Goal: Transaction & Acquisition: Purchase product/service

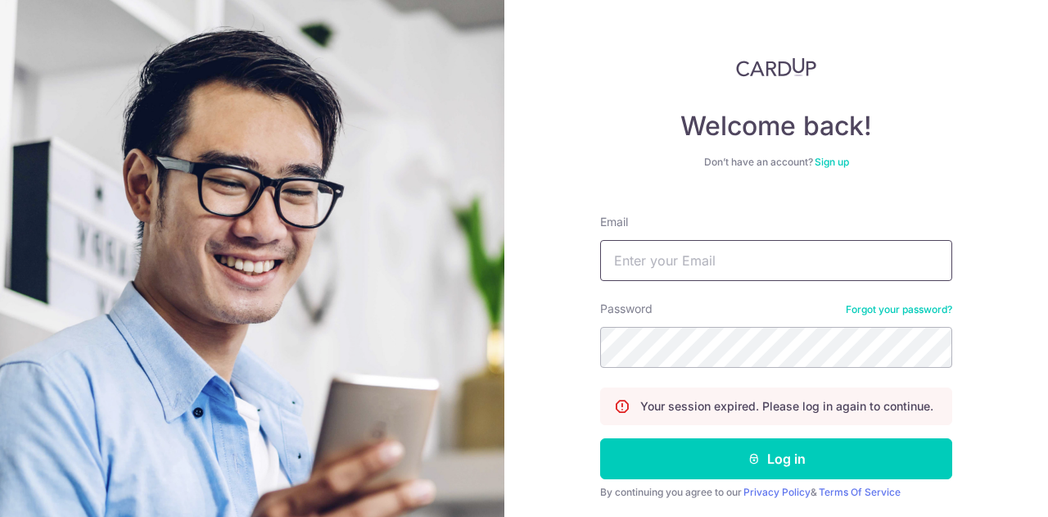
click at [684, 266] on input "Email" at bounding box center [776, 260] width 352 height 41
type input "[EMAIL_ADDRESS][PERSON_NAME][DOMAIN_NAME]"
click at [600, 438] on button "Log in" at bounding box center [776, 458] width 352 height 41
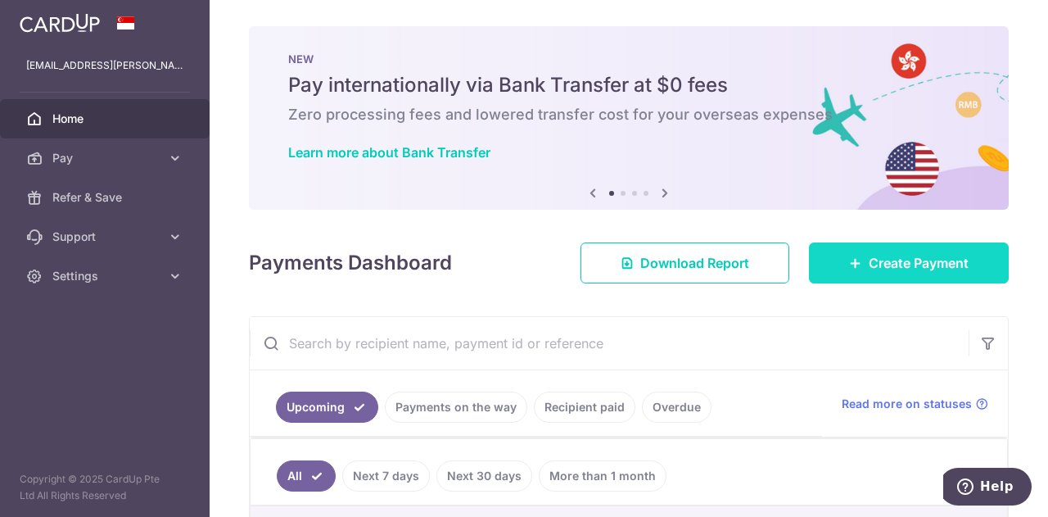
click at [835, 279] on link "Create Payment" at bounding box center [909, 262] width 200 height 41
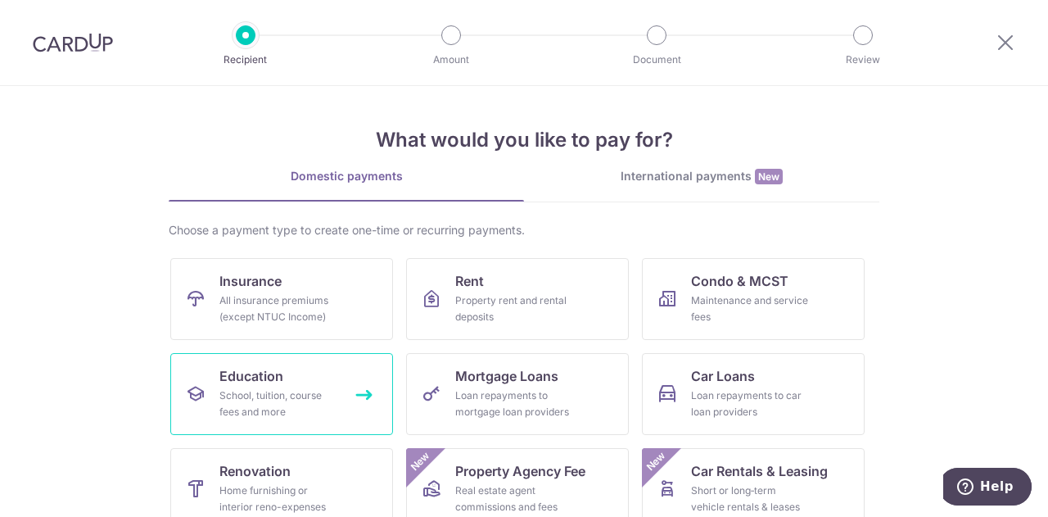
click at [191, 392] on icon at bounding box center [196, 394] width 20 height 20
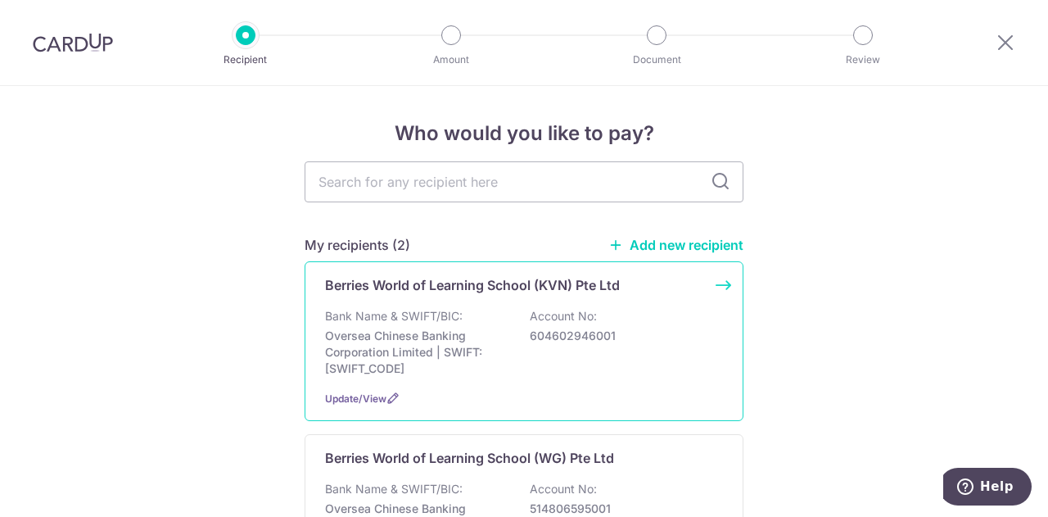
click at [626, 305] on div "Berries World of Learning School (KVN) Pte Ltd Bank Name & SWIFT/BIC: Oversea C…" at bounding box center [524, 341] width 439 height 160
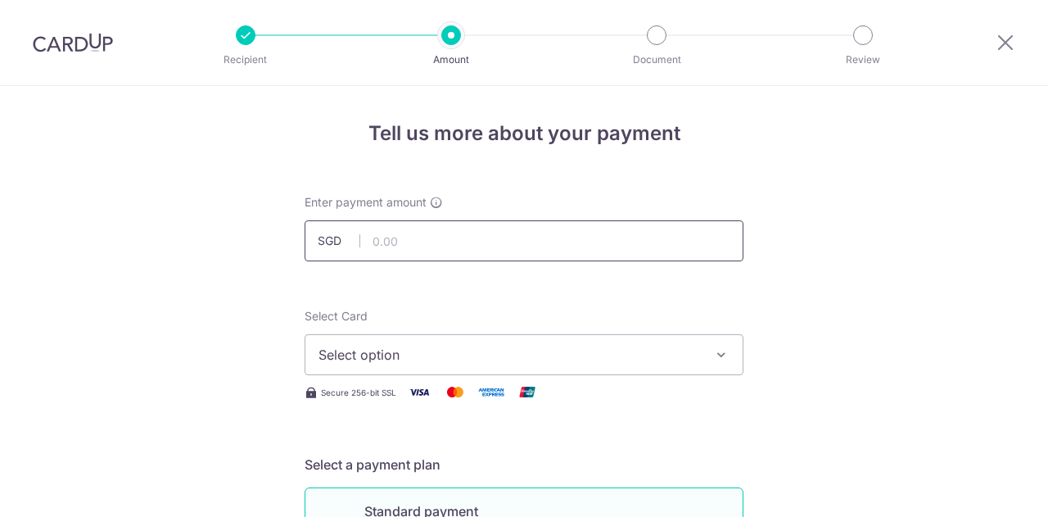
click at [498, 259] on input "text" at bounding box center [524, 240] width 439 height 41
click at [503, 255] on input "text" at bounding box center [524, 240] width 439 height 41
click at [396, 240] on input "282803.48" at bounding box center [524, 240] width 439 height 41
type input "2,803.48"
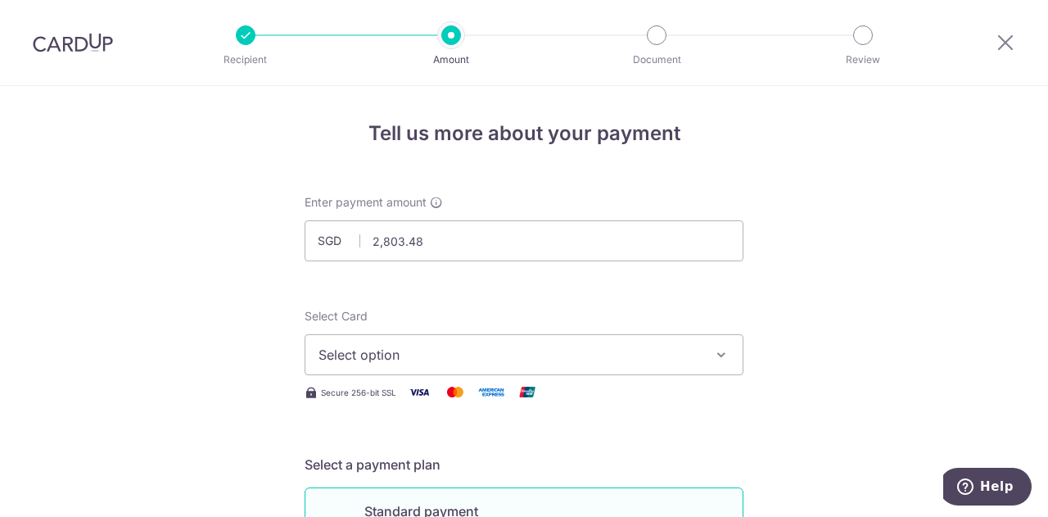
click at [415, 364] on button "Select option" at bounding box center [524, 354] width 439 height 41
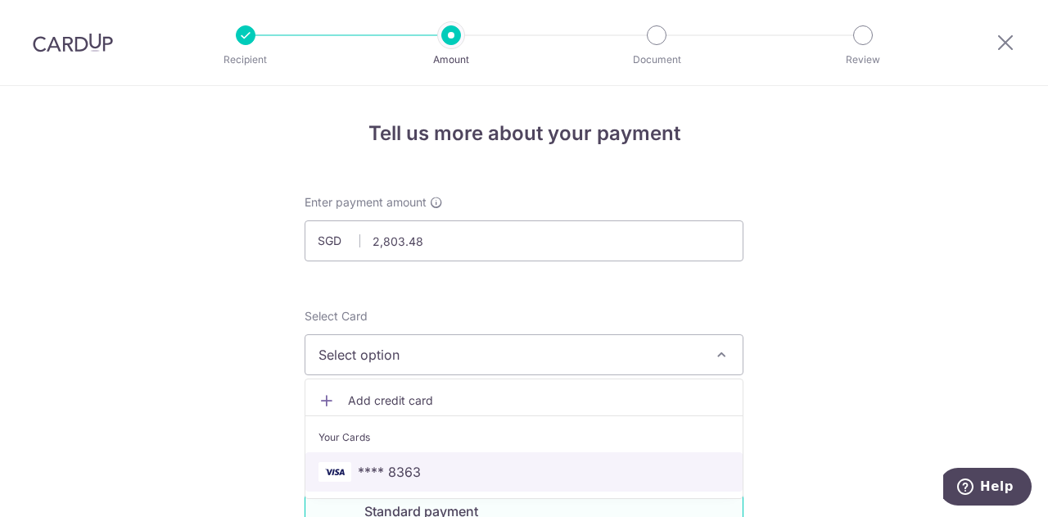
drag, startPoint x: 363, startPoint y: 463, endPoint x: 364, endPoint y: 445, distance: 18.0
click at [363, 463] on span "**** 8363" at bounding box center [389, 472] width 63 height 20
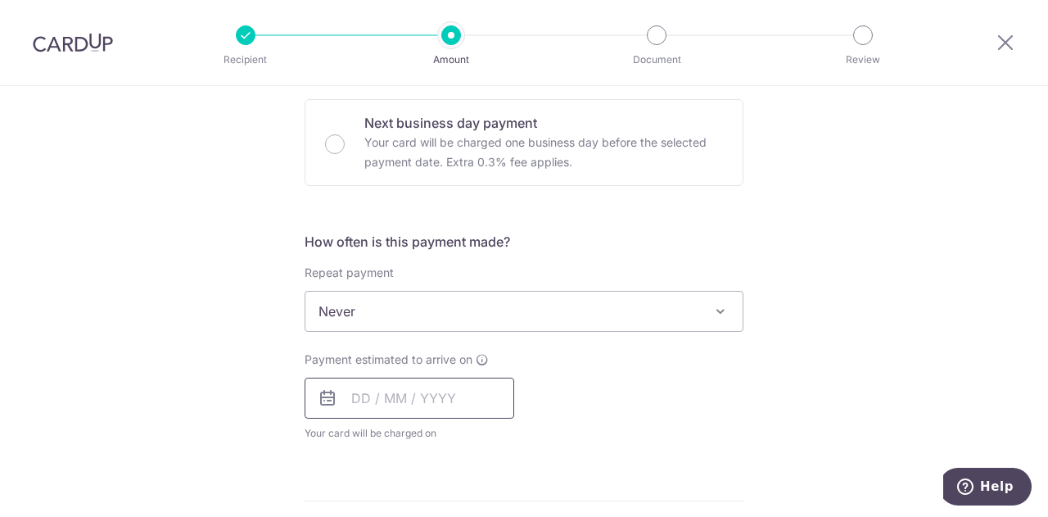
scroll to position [491, 0]
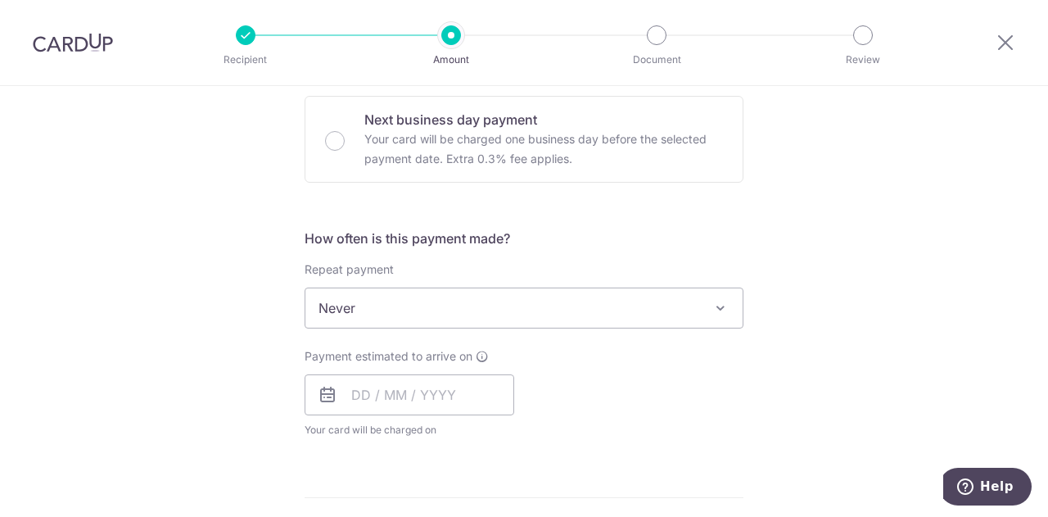
click at [468, 310] on span "Never" at bounding box center [523, 307] width 437 height 39
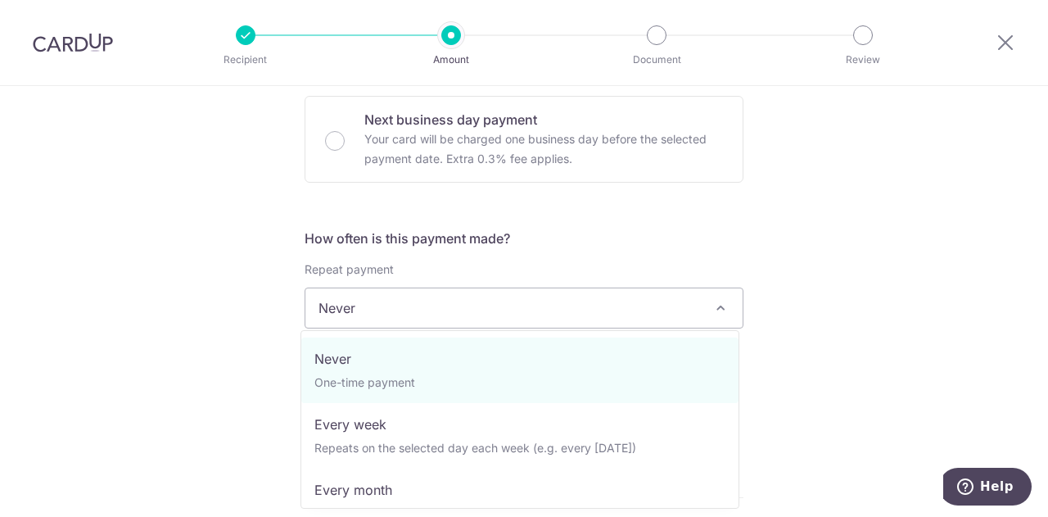
click at [468, 310] on span "Never" at bounding box center [523, 307] width 437 height 39
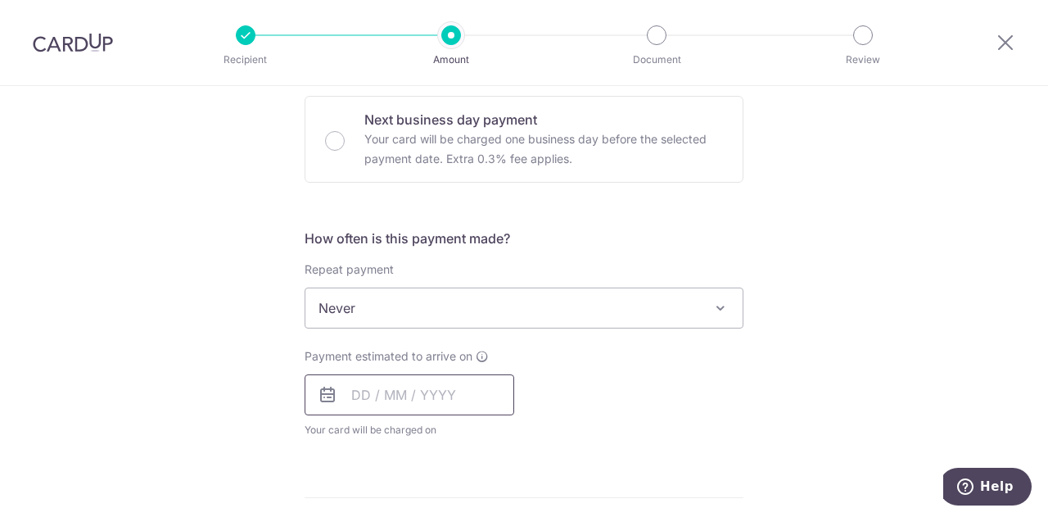
click at [390, 380] on input "text" at bounding box center [410, 394] width 210 height 41
click at [844, 373] on div "Tell us more about your payment Enter payment amount SGD 2,803.48 2803.48 Selec…" at bounding box center [524, 335] width 1048 height 1481
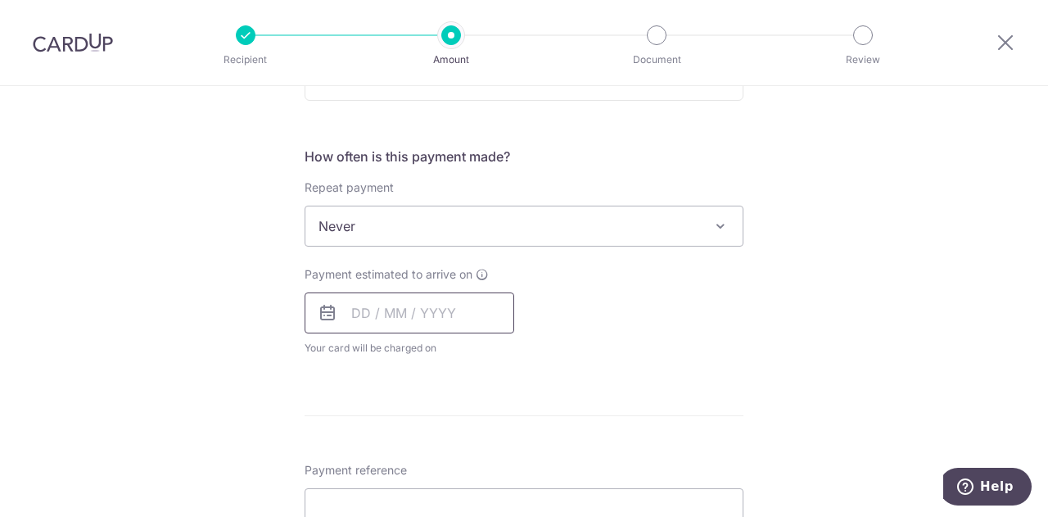
click at [459, 320] on input "text" at bounding box center [410, 312] width 210 height 41
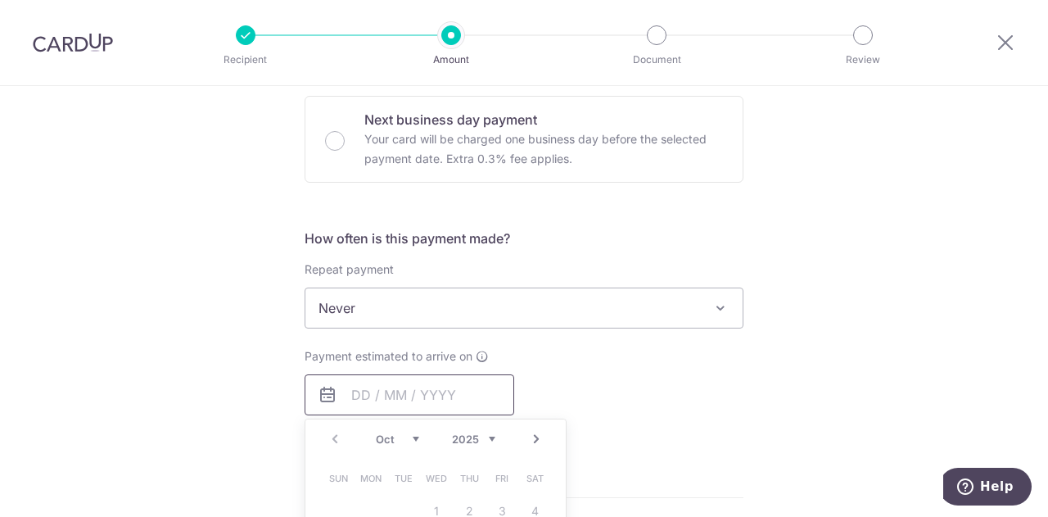
scroll to position [655, 0]
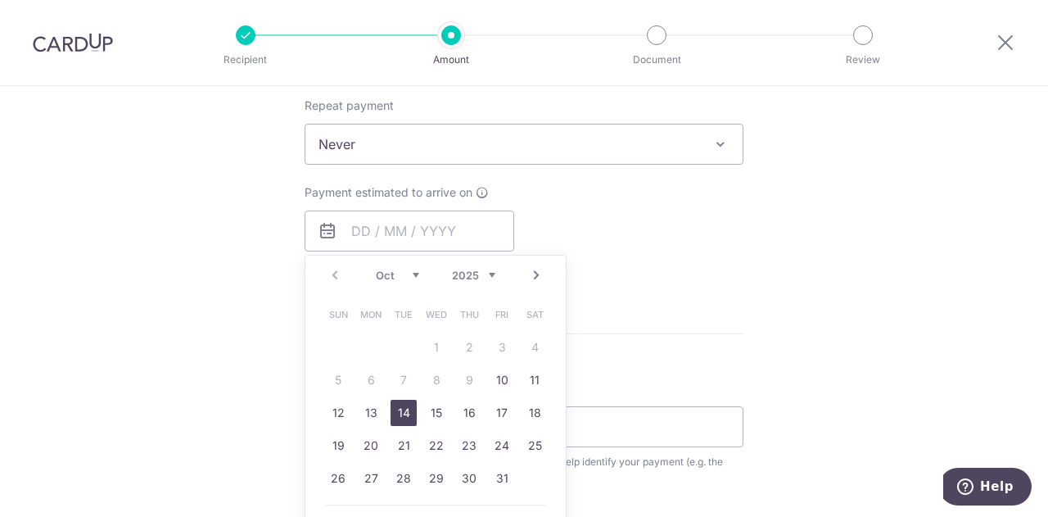
click at [404, 414] on link "14" at bounding box center [404, 413] width 26 height 26
type input "[DATE]"
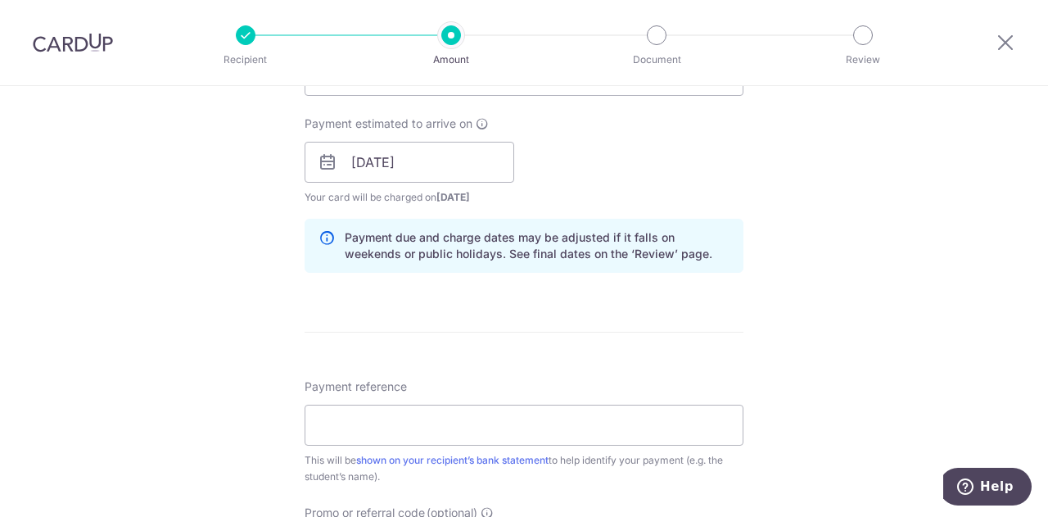
scroll to position [819, 0]
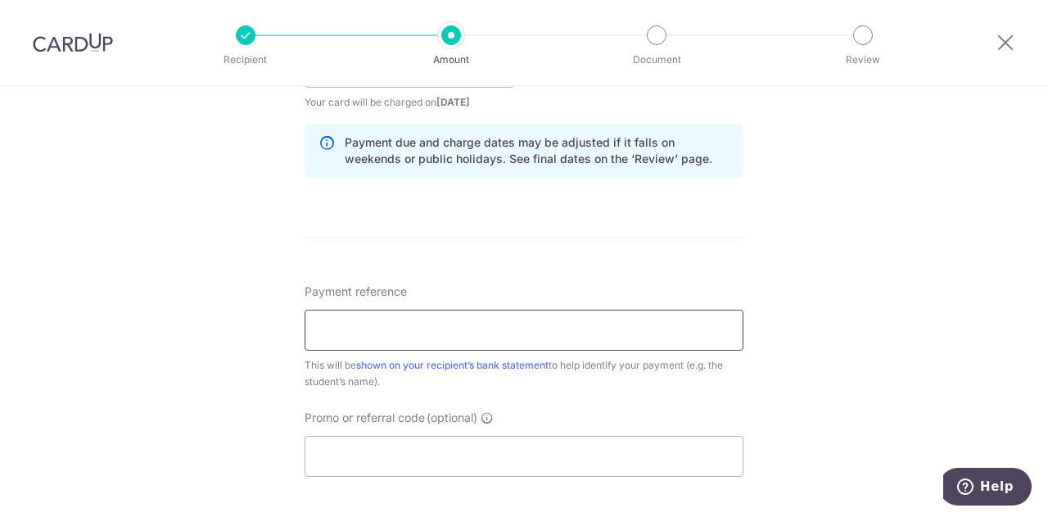
click at [445, 340] on input "Payment reference" at bounding box center [524, 330] width 439 height 41
type input "KN-I25001417"
click at [593, 400] on div "Payment reference KN-I25001417 12/35 This will be shown on your recipient’s ban…" at bounding box center [524, 379] width 439 height 193
click at [481, 456] on input "Promo or referral code (optional)" at bounding box center [524, 456] width 439 height 41
paste input "OCBC90N155"
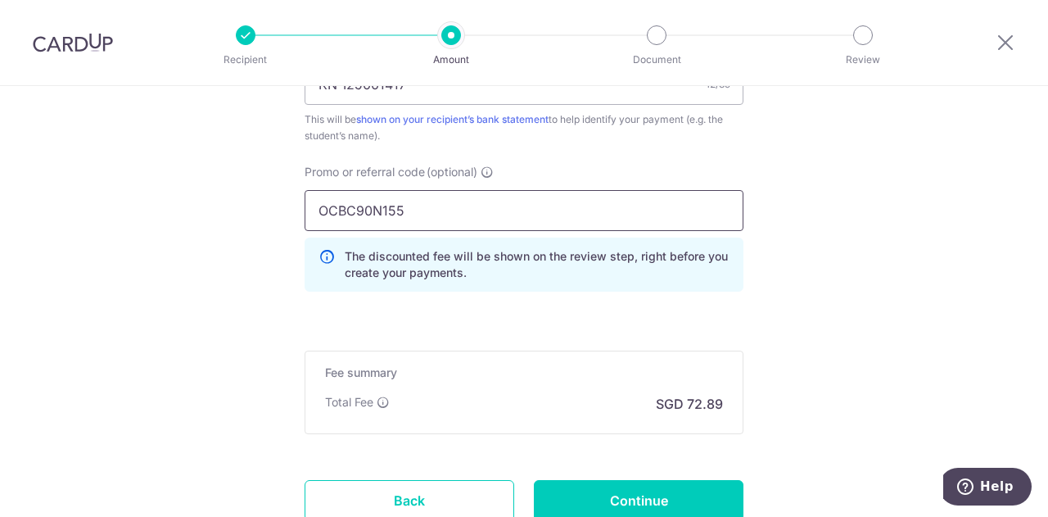
scroll to position [1146, 0]
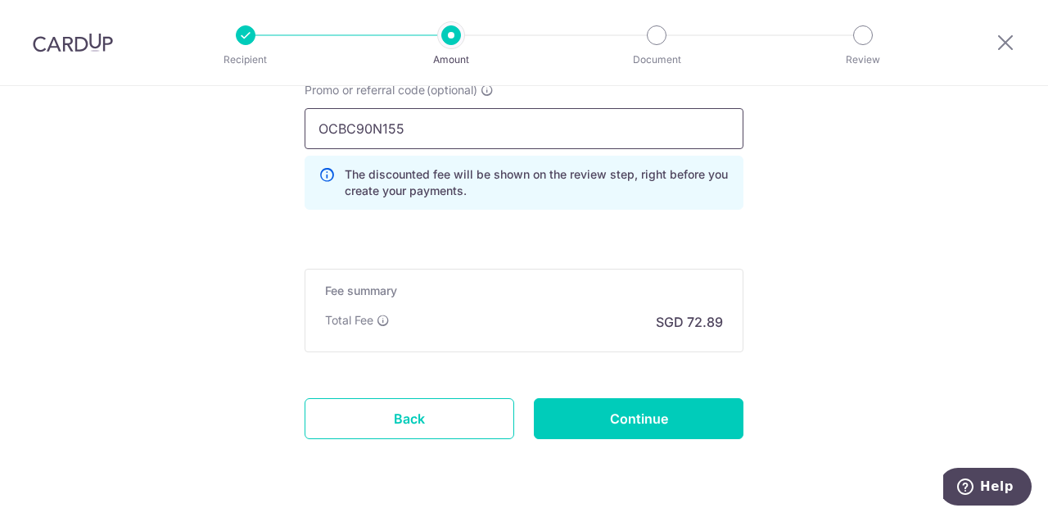
type input "OCBC90N155"
click at [517, 183] on p "The discounted fee will be shown on the review step, right before you create yo…" at bounding box center [537, 182] width 385 height 33
drag, startPoint x: 439, startPoint y: 183, endPoint x: 448, endPoint y: 187, distance: 9.6
click at [441, 183] on p "The discounted fee will be shown on the review step, right before you create yo…" at bounding box center [537, 182] width 385 height 33
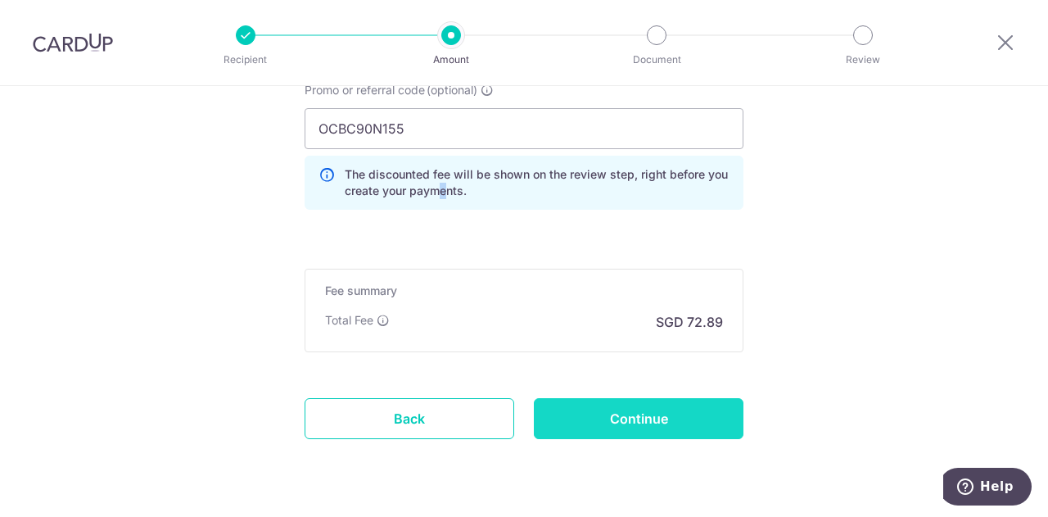
click at [565, 415] on input "Continue" at bounding box center [639, 418] width 210 height 41
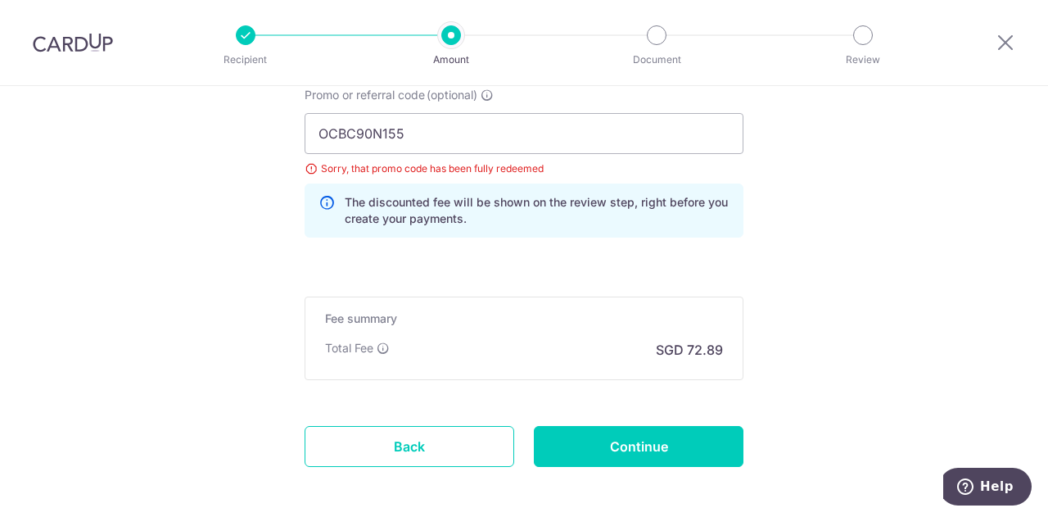
scroll to position [964, 0]
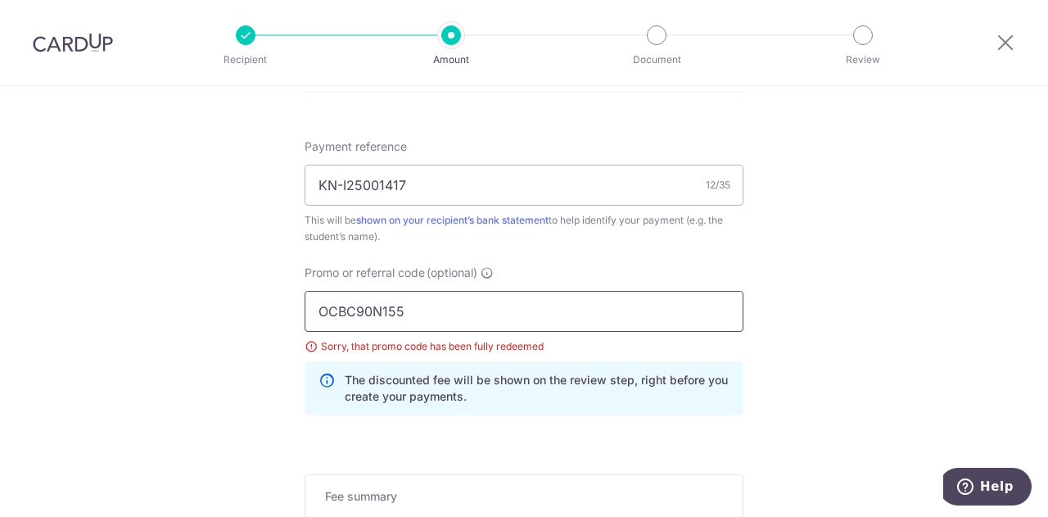
click at [413, 310] on input "OCBC90N155" at bounding box center [524, 311] width 439 height 41
drag, startPoint x: 415, startPoint y: 312, endPoint x: 76, endPoint y: 274, distance: 341.1
paste input "HONEYMONEY"
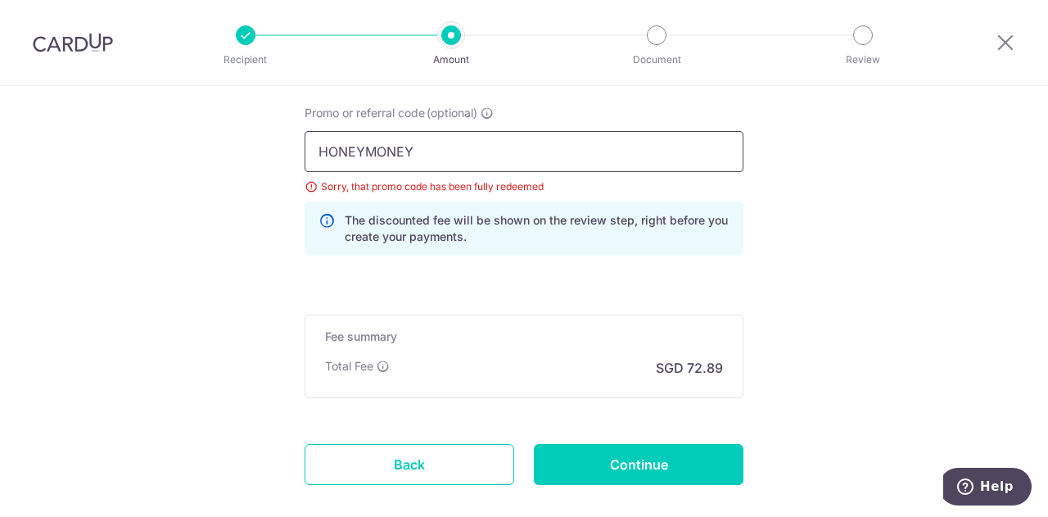
scroll to position [1128, 0]
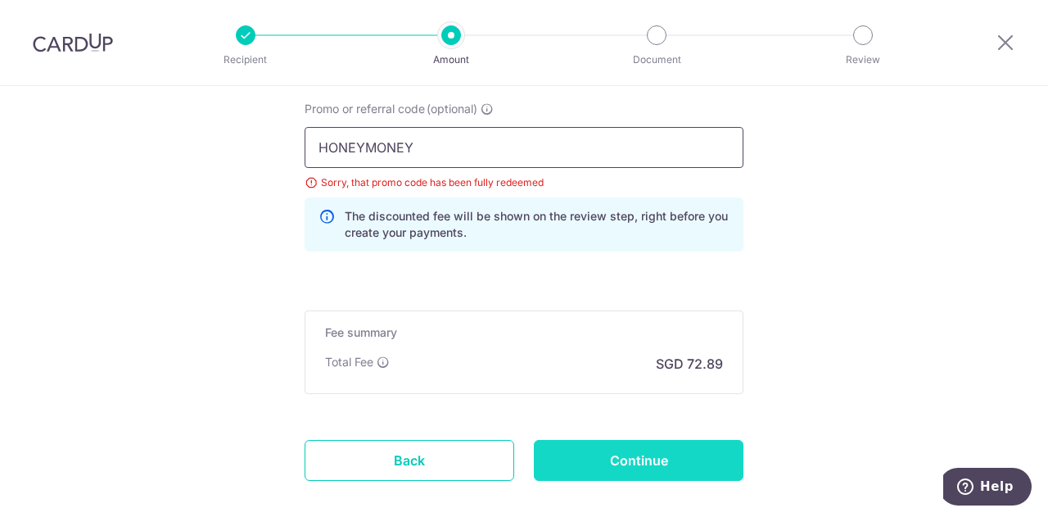
type input "HONEYMONEY"
click at [640, 445] on input "Continue" at bounding box center [639, 460] width 210 height 41
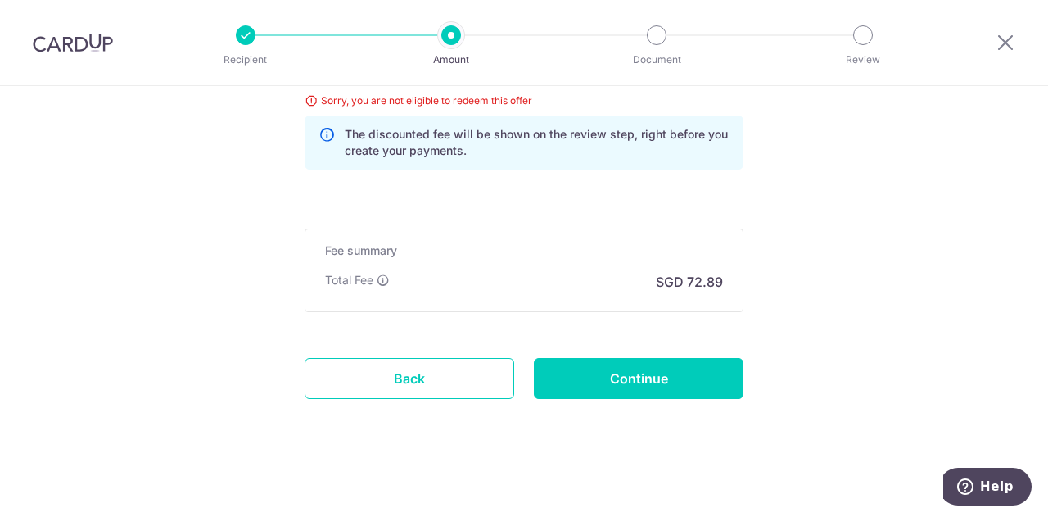
scroll to position [1046, 0]
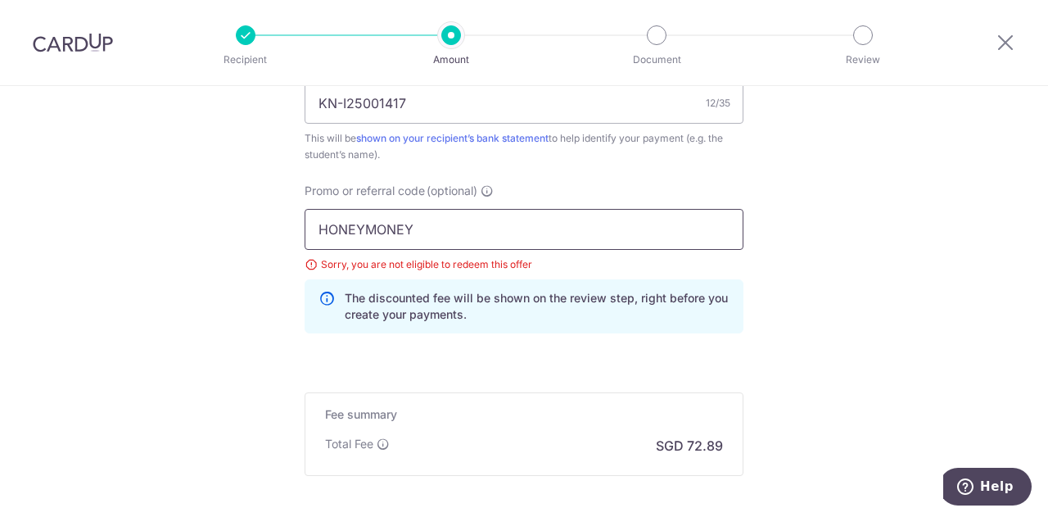
drag, startPoint x: 438, startPoint y: 224, endPoint x: 141, endPoint y: 179, distance: 300.5
paste input "OFF225"
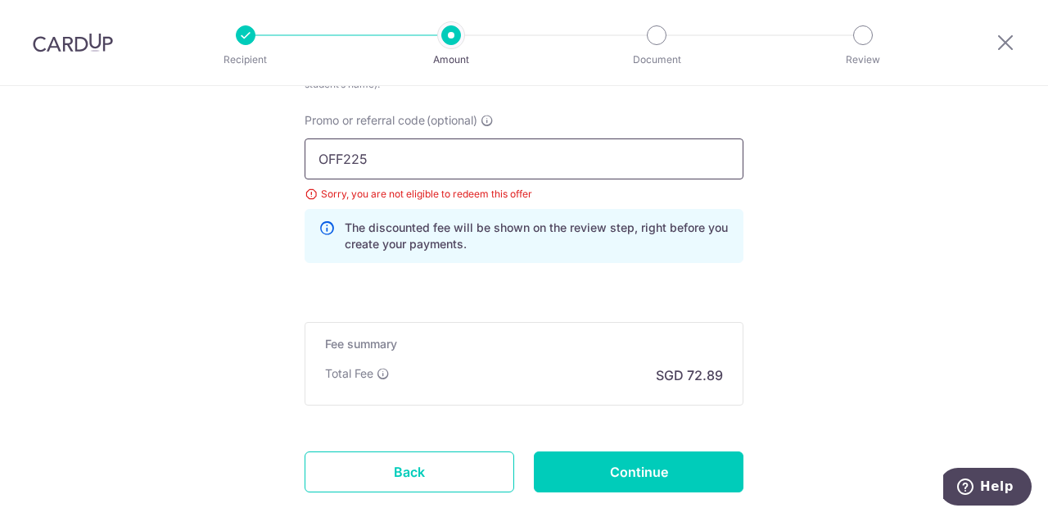
scroll to position [1209, 0]
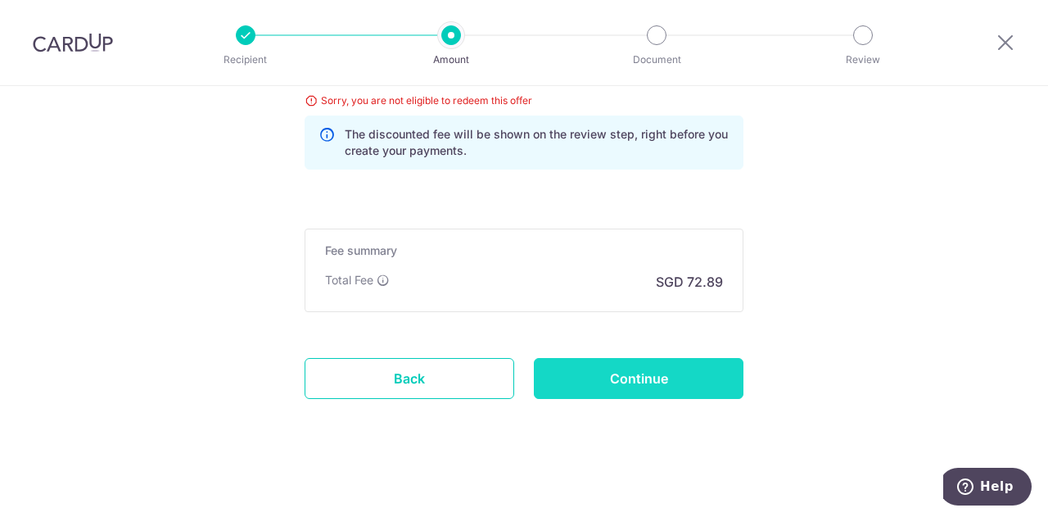
type input "OFF225"
click at [595, 372] on input "Continue" at bounding box center [639, 378] width 210 height 41
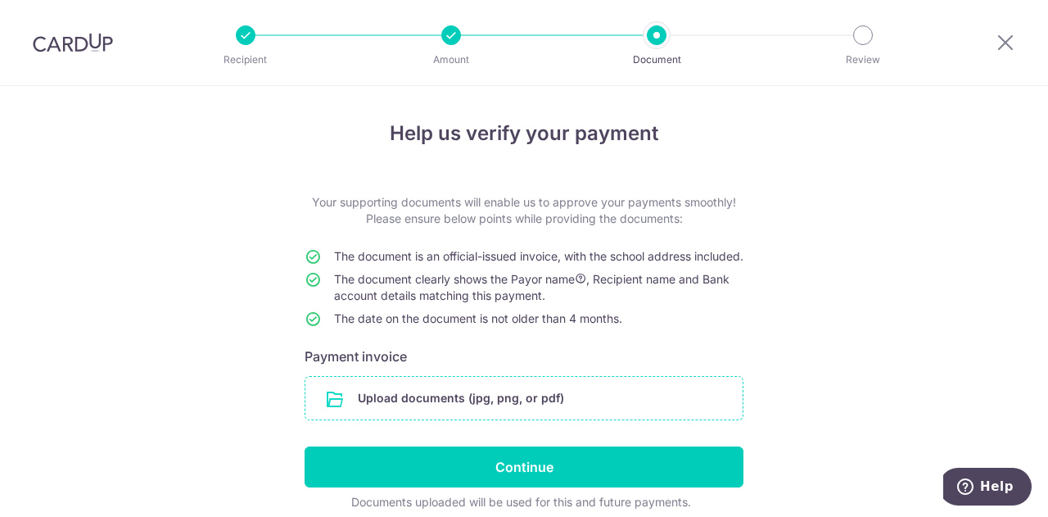
click at [516, 409] on input "file" at bounding box center [523, 398] width 437 height 43
click at [521, 397] on input "file" at bounding box center [523, 398] width 437 height 43
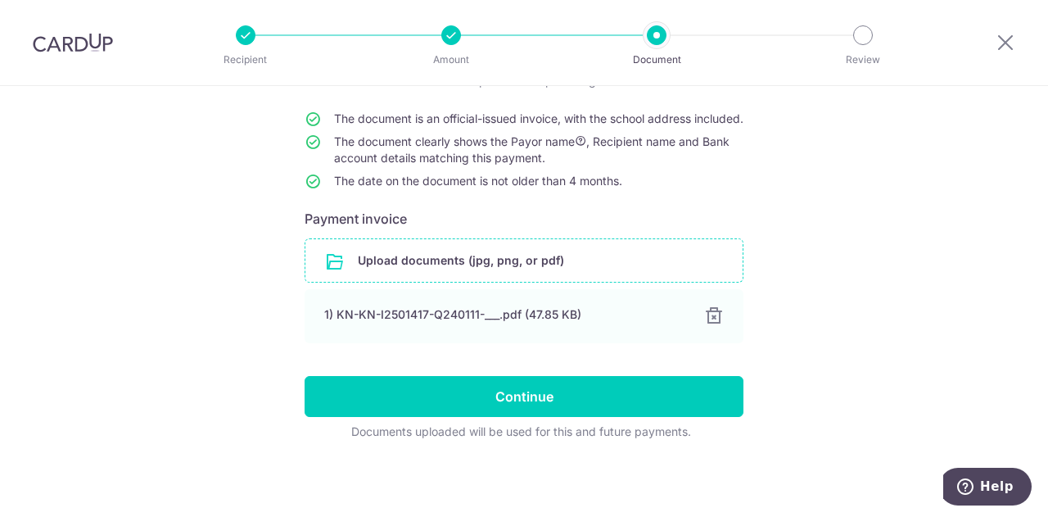
scroll to position [152, 0]
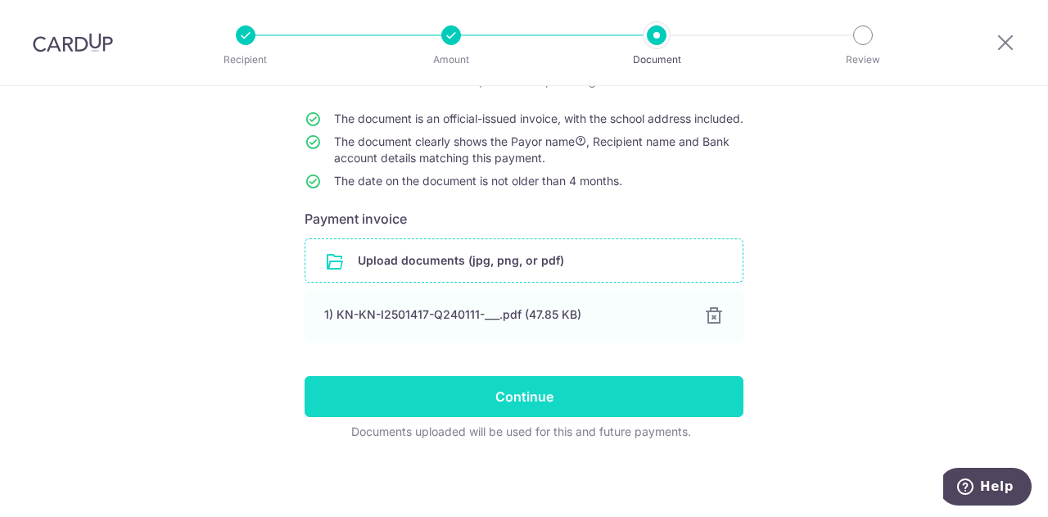
click at [496, 395] on input "Continue" at bounding box center [524, 396] width 439 height 41
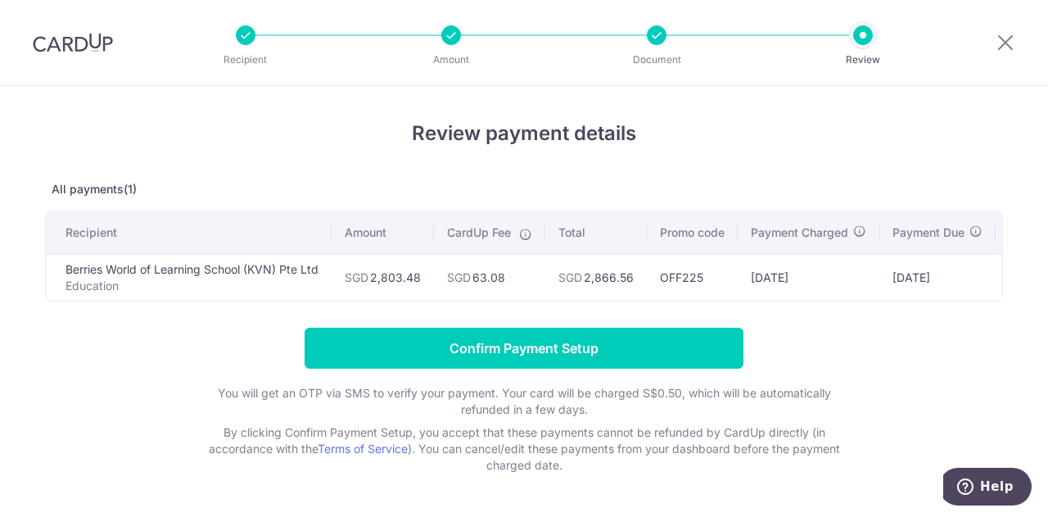
click at [228, 36] on div "Recipient Amount Document Review" at bounding box center [554, 42] width 703 height 85
click at [210, 220] on th "Recipient" at bounding box center [189, 232] width 286 height 43
click at [408, 285] on td "SGD 2,803.48" at bounding box center [383, 277] width 102 height 47
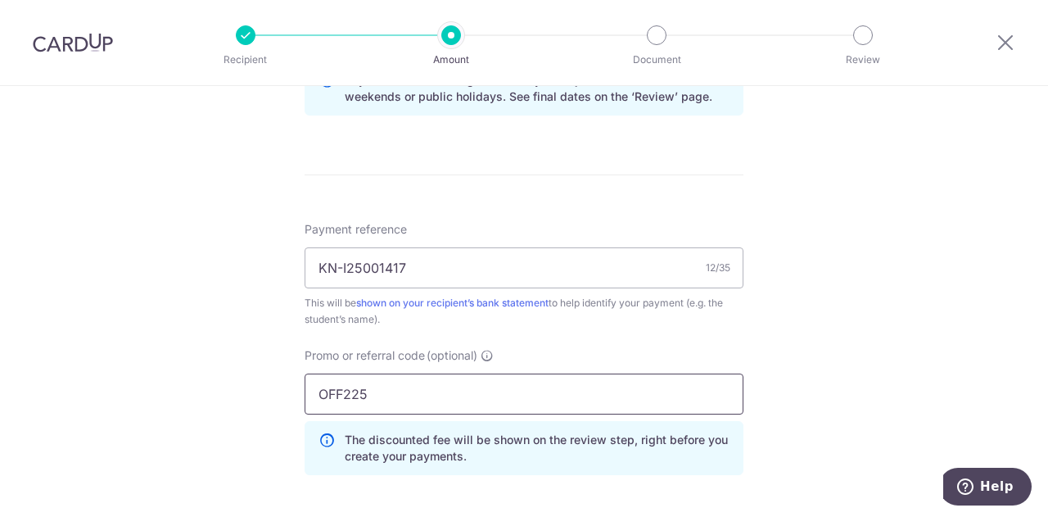
scroll to position [1064, 0]
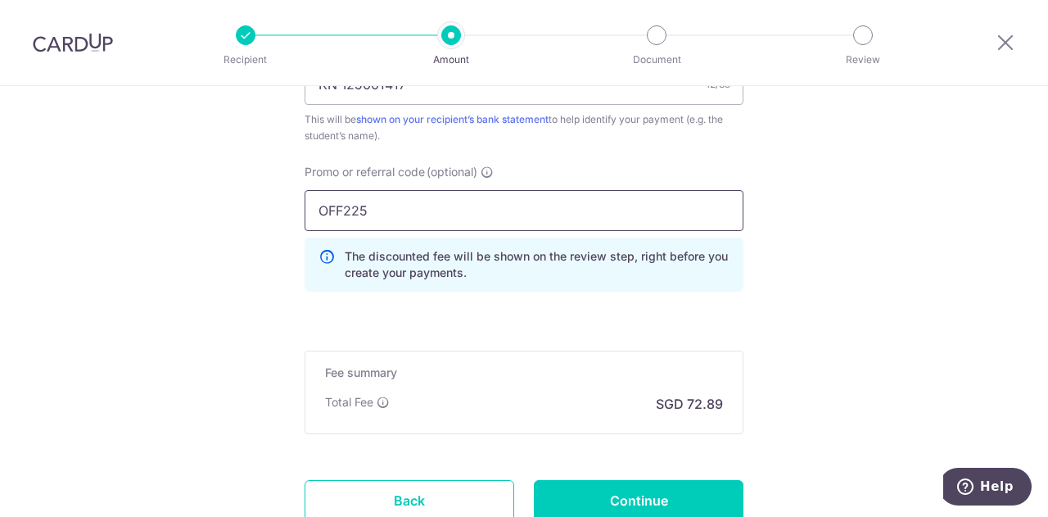
drag, startPoint x: 433, startPoint y: 198, endPoint x: 201, endPoint y: 162, distance: 234.5
paste input "CBC90N15"
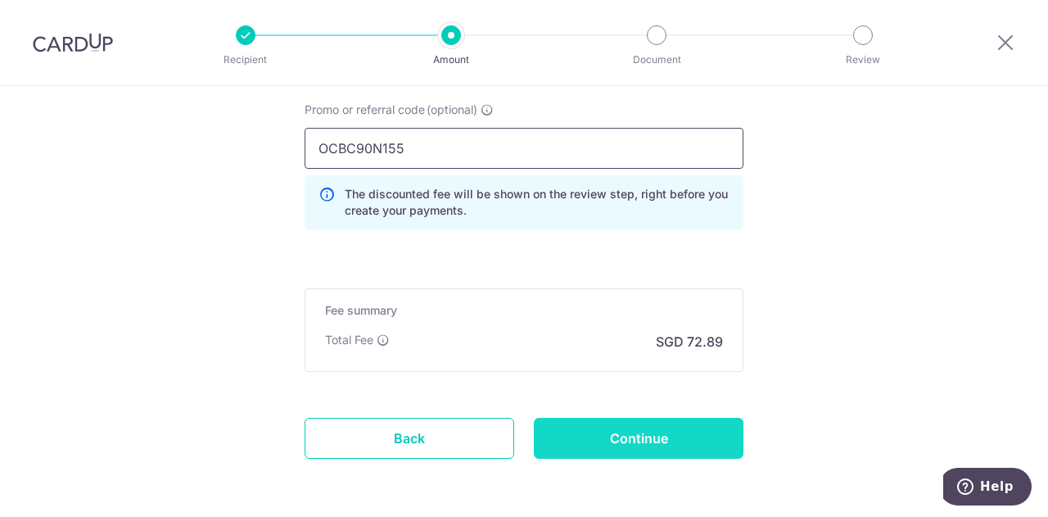
scroll to position [1186, 0]
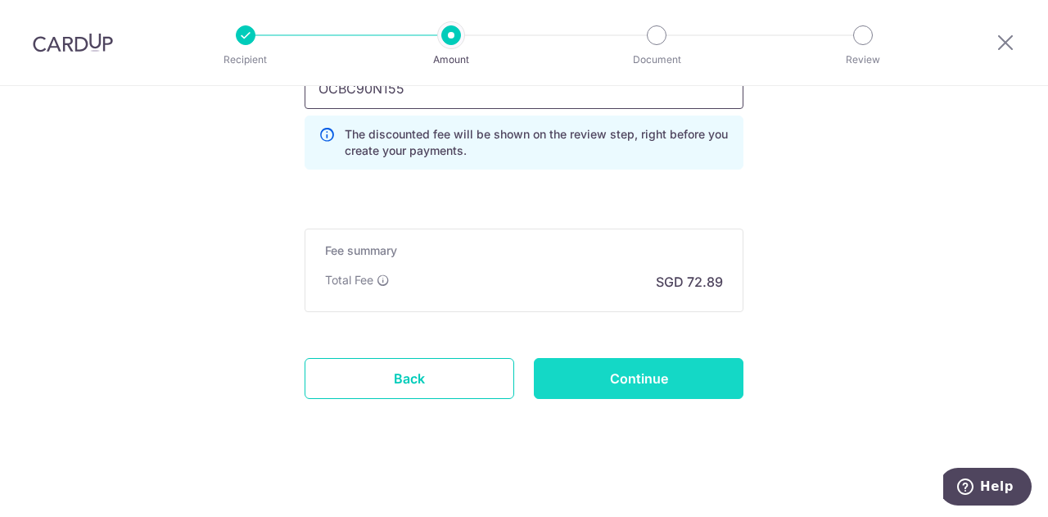
type input "OCBC90N155"
click at [603, 375] on input "Continue" at bounding box center [639, 378] width 210 height 41
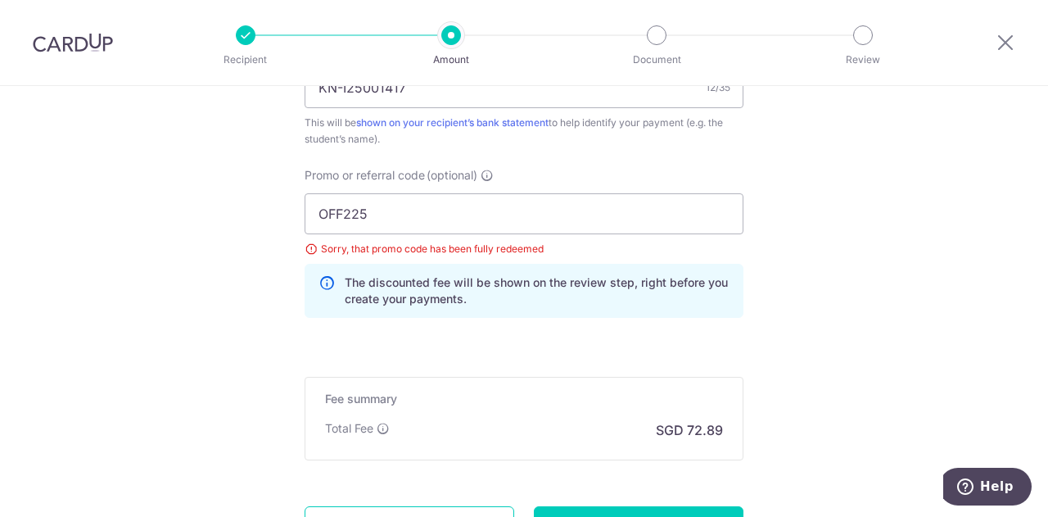
scroll to position [1046, 0]
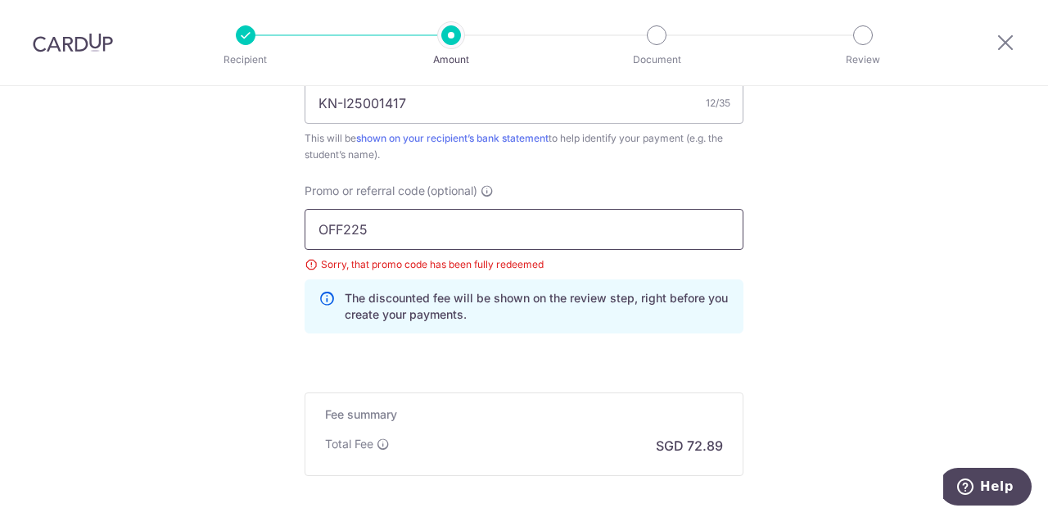
click at [382, 225] on input "OFF225" at bounding box center [524, 229] width 439 height 41
drag, startPoint x: 391, startPoint y: 236, endPoint x: 224, endPoint y: 227, distance: 168.1
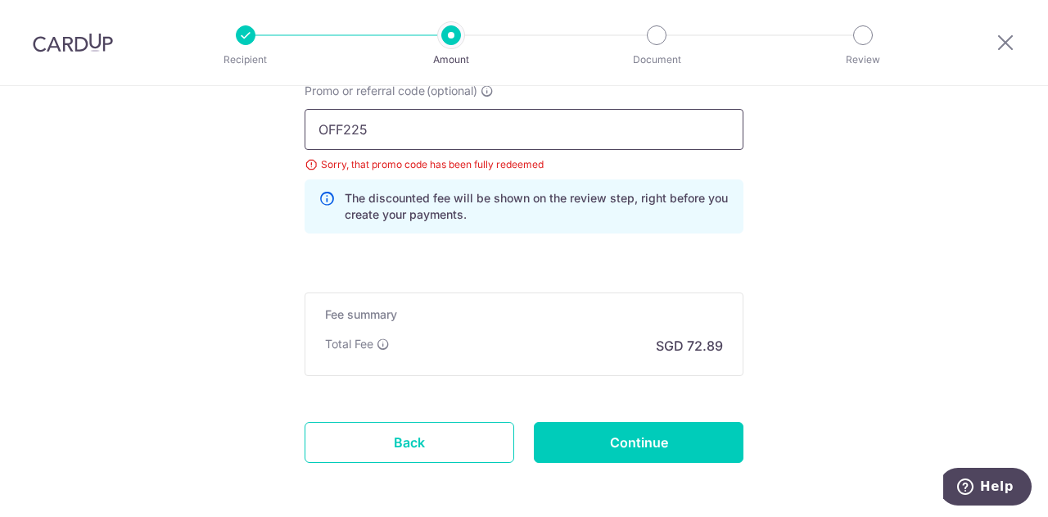
scroll to position [1209, 0]
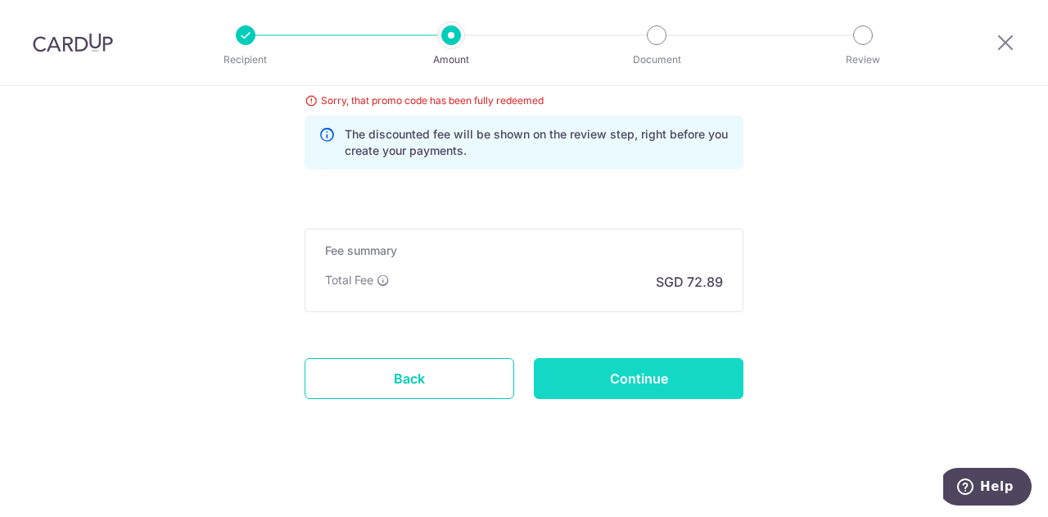
click at [642, 382] on input "Continue" at bounding box center [639, 378] width 210 height 41
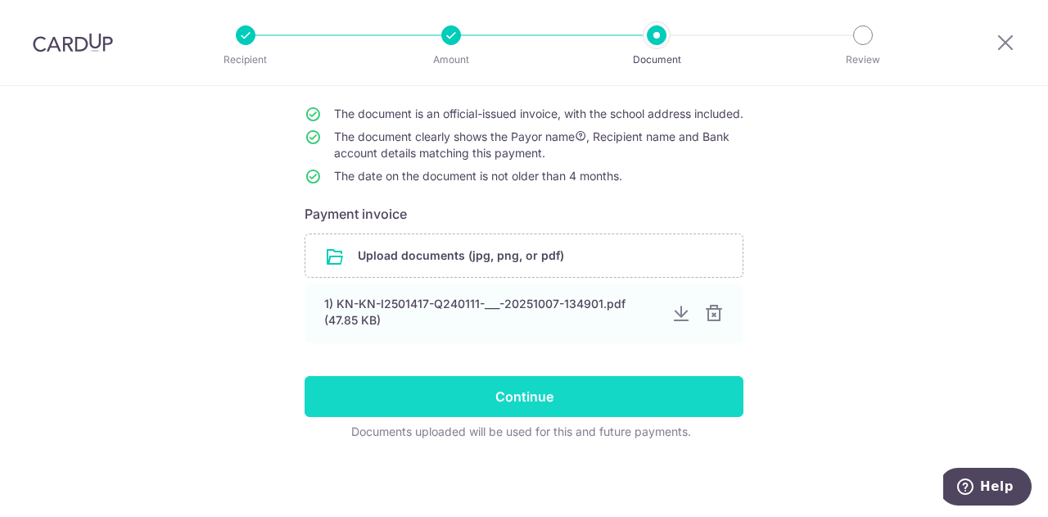
click at [485, 377] on input "Continue" at bounding box center [524, 396] width 439 height 41
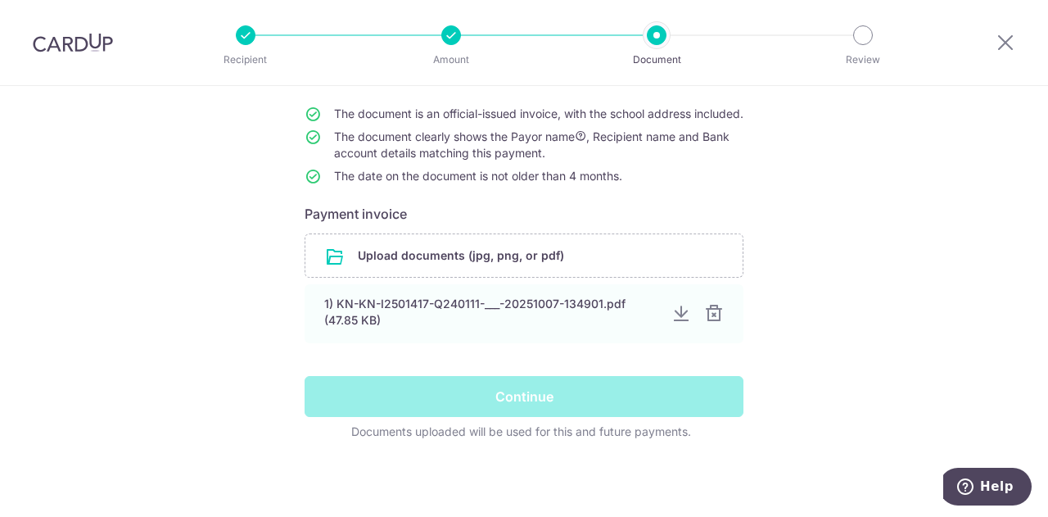
scroll to position [157, 0]
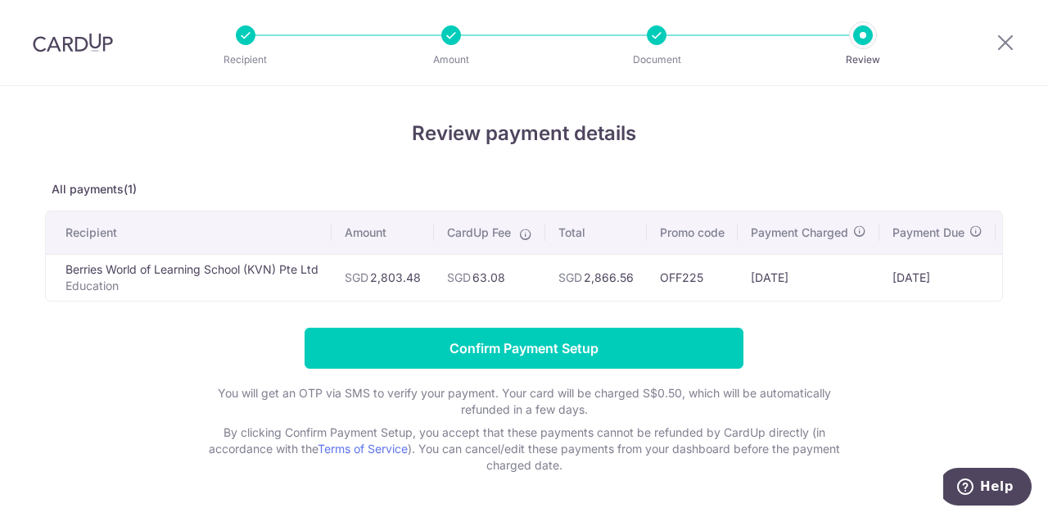
click at [1007, 54] on div at bounding box center [1005, 42] width 85 height 85
click at [1010, 47] on icon at bounding box center [1006, 42] width 20 height 20
